Goal: Task Accomplishment & Management: Manage account settings

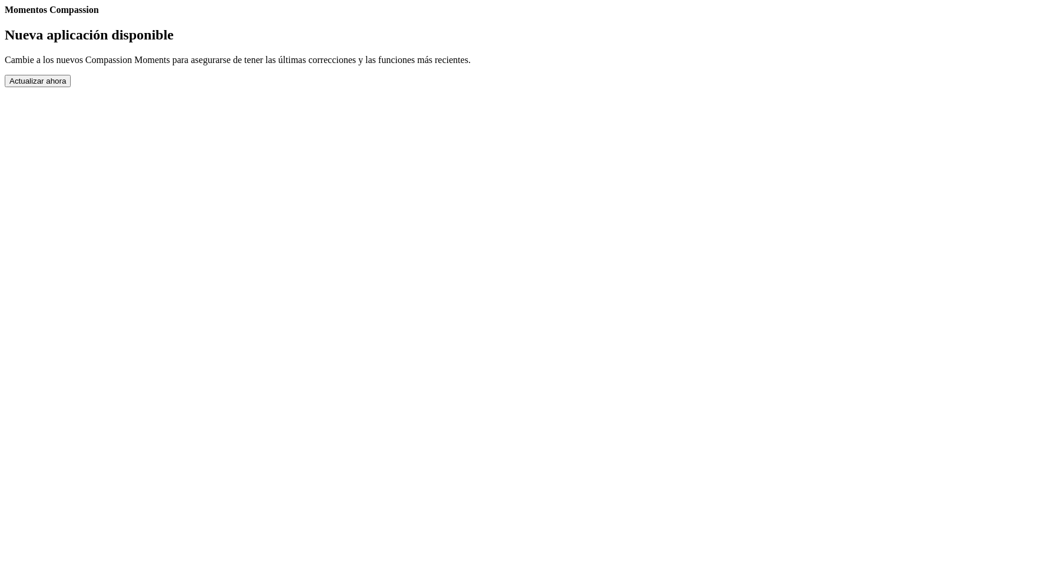
click at [71, 87] on button "Actualizar ahora" at bounding box center [38, 81] width 66 height 12
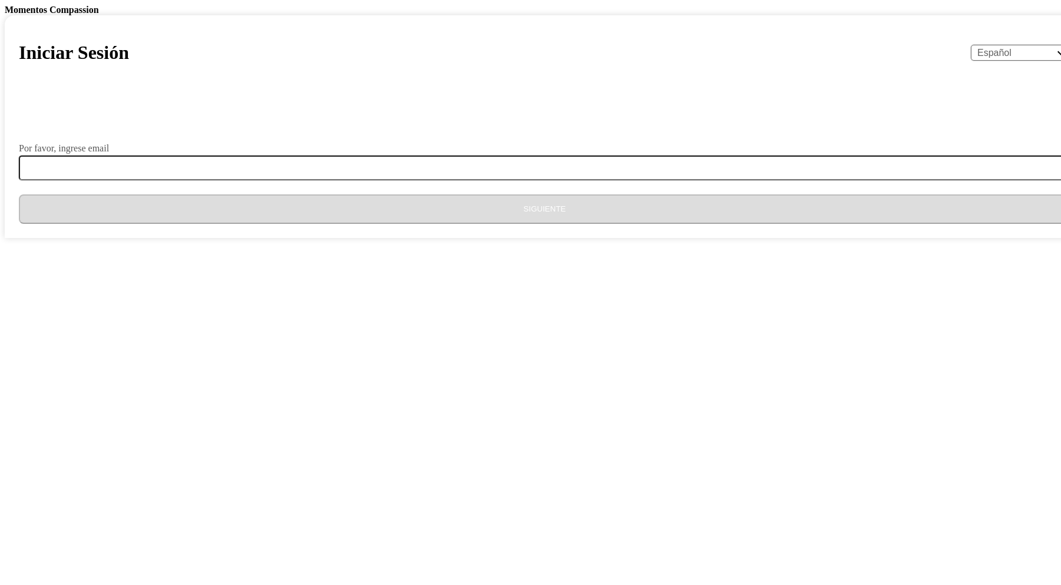
select select "es"
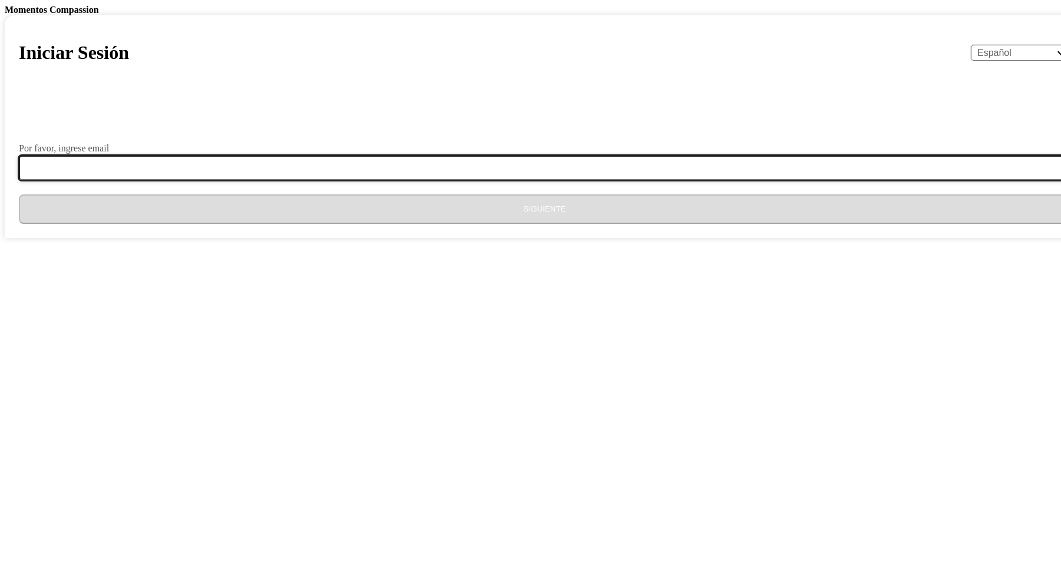
click at [504, 180] on input "Por favor, ingrese email" at bounding box center [552, 168] width 1066 height 25
type input "[EMAIL_ADDRESS][DOMAIN_NAME]"
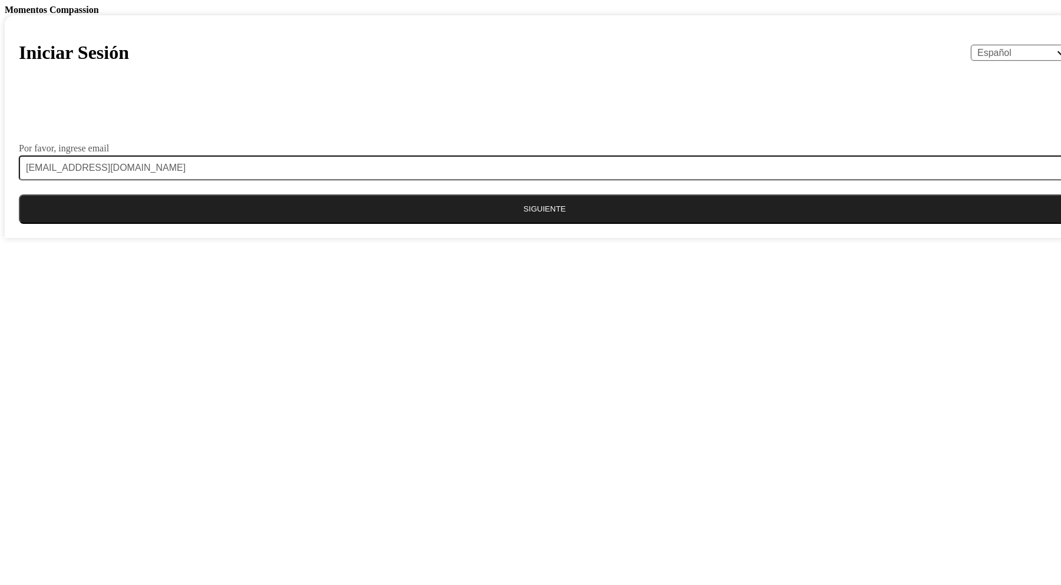
click at [506, 224] on button "Siguiente" at bounding box center [545, 208] width 1052 height 29
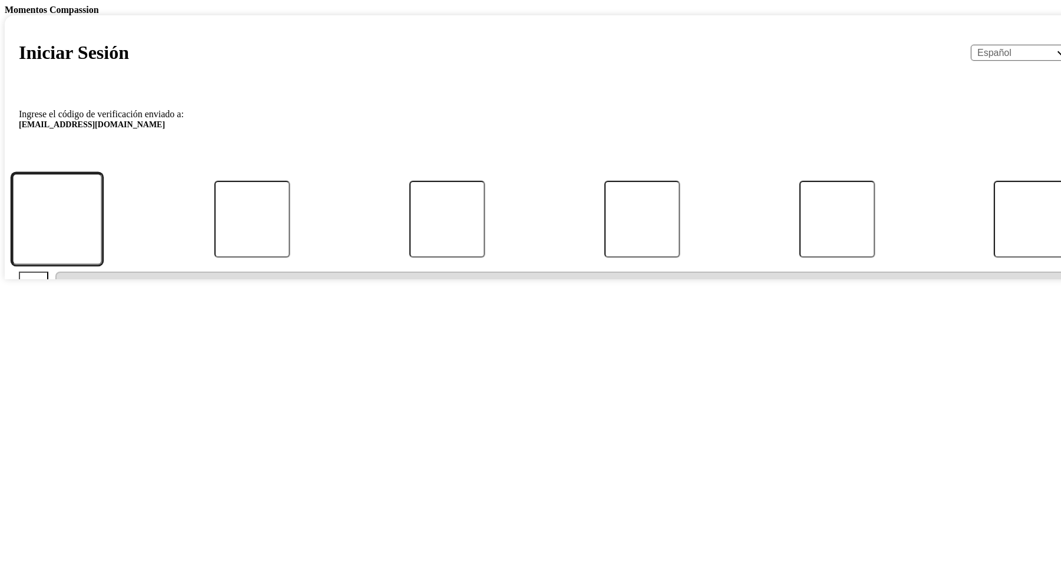
click at [103, 265] on input "Código" at bounding box center [57, 219] width 91 height 92
type input "4"
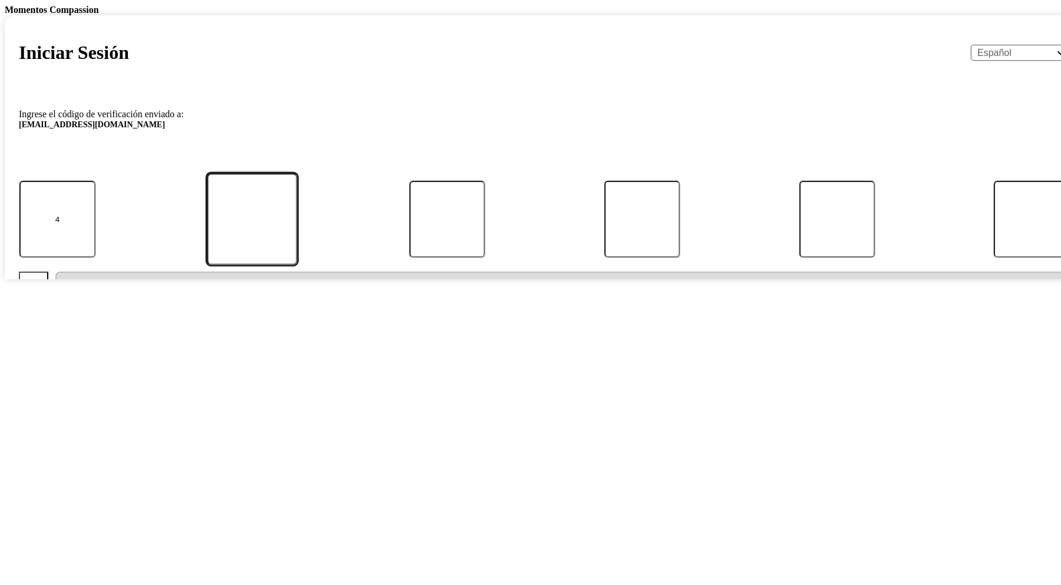
type input "0"
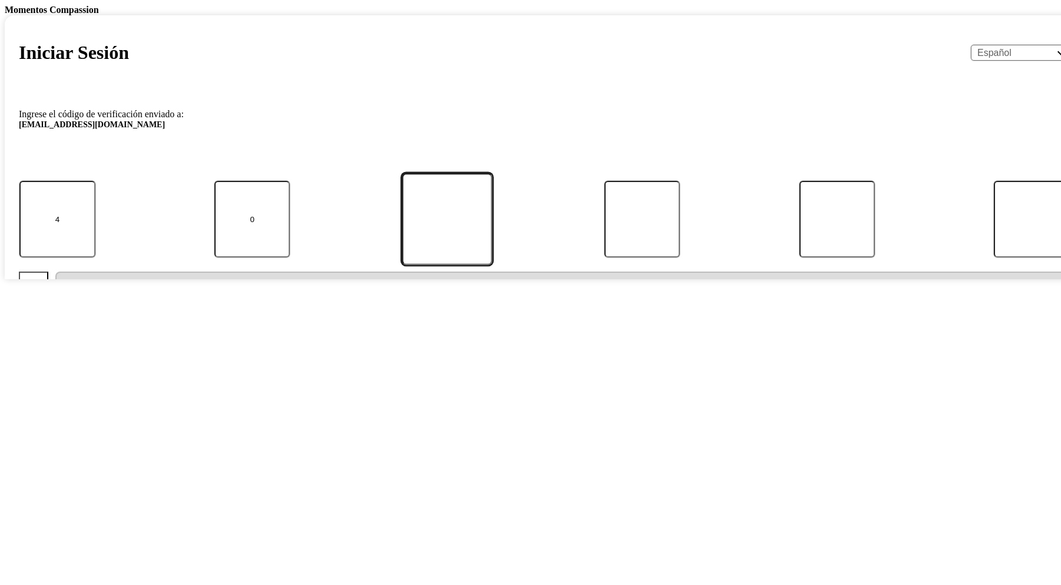
type input "3"
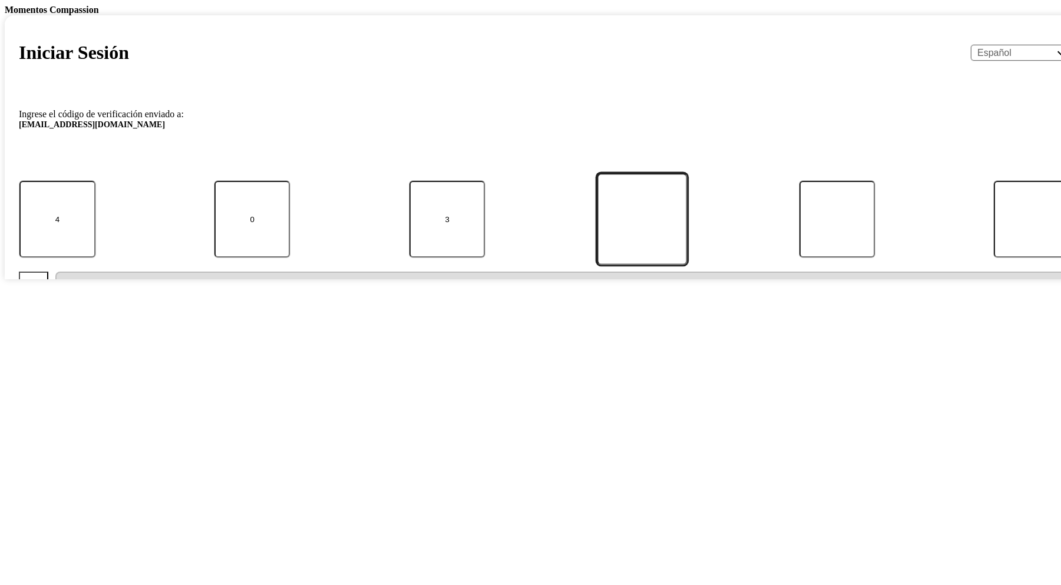
type input "2"
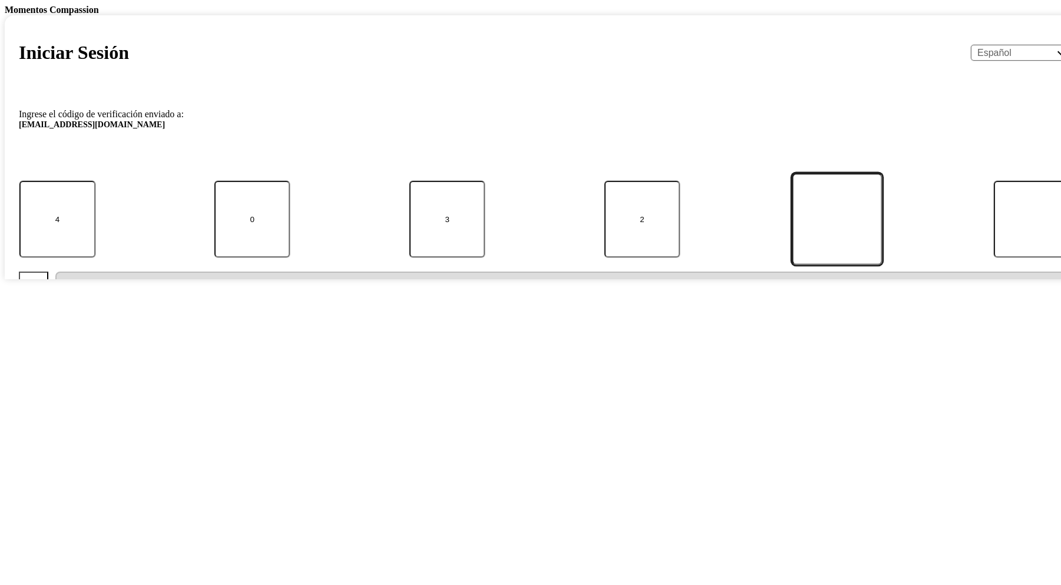
type input "6"
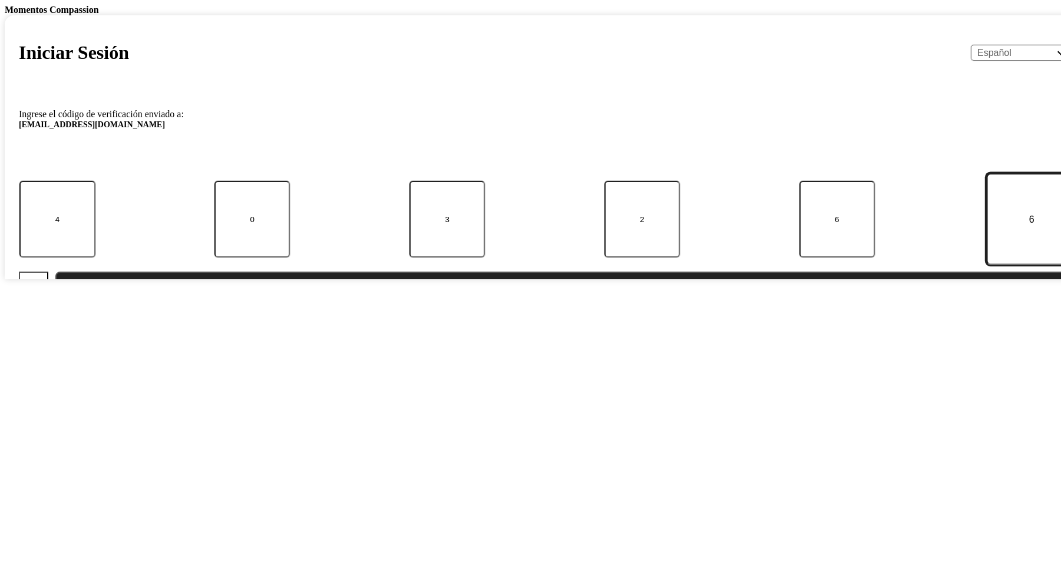
type input "6"
click at [523, 301] on button "Enviar" at bounding box center [562, 286] width 1015 height 29
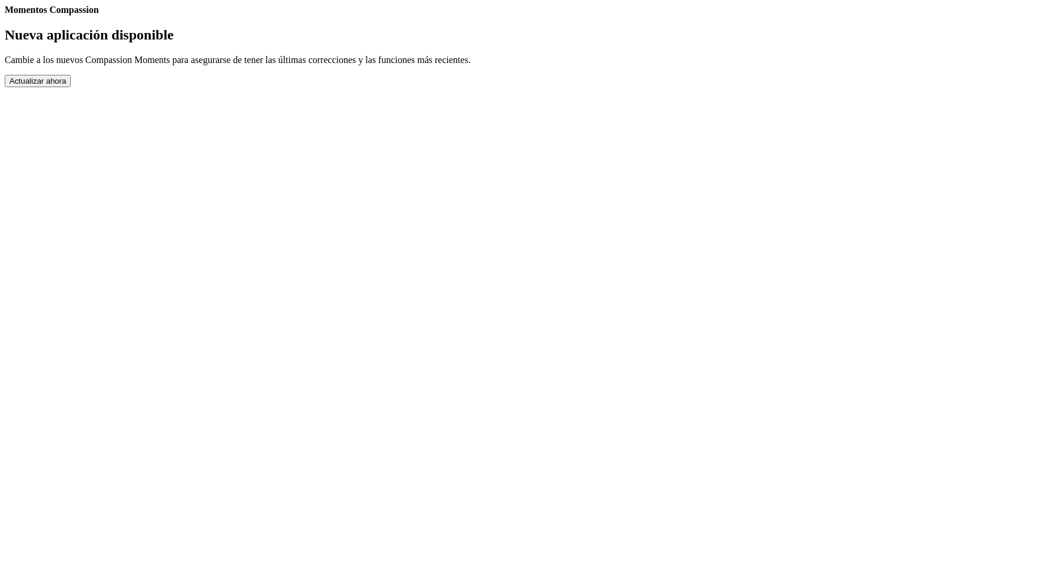
click at [71, 87] on button "Actualizar ahora" at bounding box center [38, 81] width 66 height 12
